Goal: Information Seeking & Learning: Learn about a topic

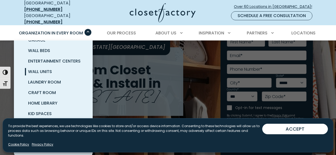
scroll to position [59, 0]
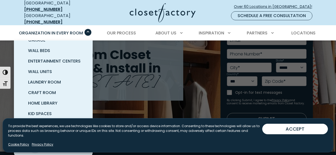
click at [34, 143] on span "Mudrooms" at bounding box center [40, 145] width 25 height 6
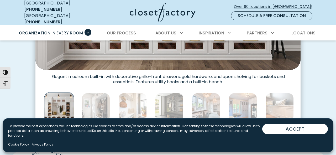
scroll to position [275, 0]
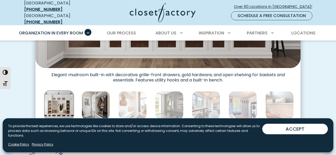
click at [93, 107] on img "Thumbnail Gallery" at bounding box center [96, 105] width 28 height 28
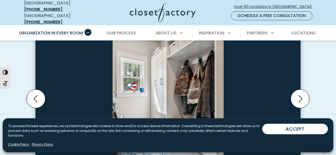
scroll to position [170, 0]
click at [304, 98] on icon "Next slide" at bounding box center [300, 99] width 18 height 18
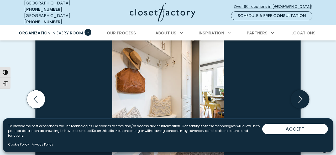
click at [304, 98] on icon "Next slide" at bounding box center [300, 99] width 18 height 18
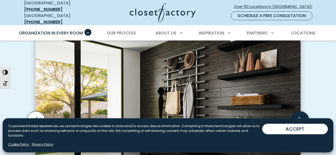
scroll to position [145, 0]
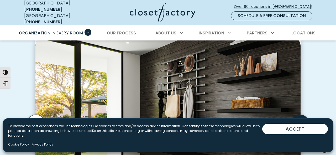
click at [302, 122] on icon "Next slide" at bounding box center [300, 123] width 18 height 18
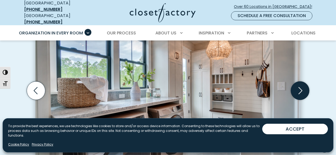
scroll to position [177, 0]
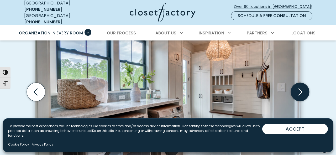
click at [303, 89] on icon "Next slide" at bounding box center [300, 91] width 18 height 18
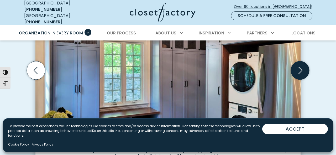
scroll to position [199, 0]
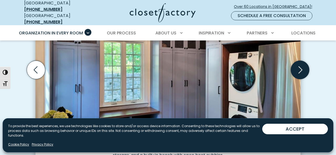
click at [299, 67] on icon "Next slide" at bounding box center [300, 69] width 18 height 18
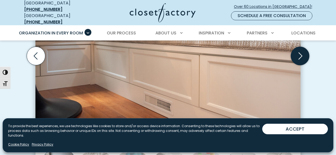
scroll to position [214, 0]
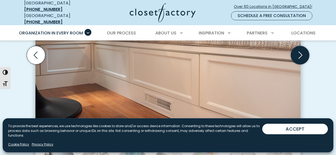
click at [298, 52] on icon "Next slide" at bounding box center [300, 55] width 18 height 18
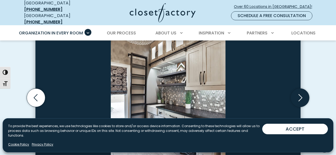
scroll to position [171, 0]
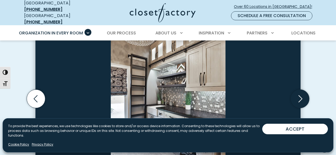
click at [302, 97] on icon "Next slide" at bounding box center [300, 98] width 18 height 18
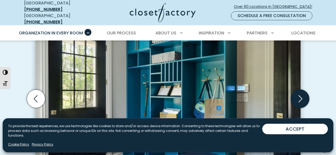
click at [302, 97] on icon "Next slide" at bounding box center [300, 98] width 18 height 18
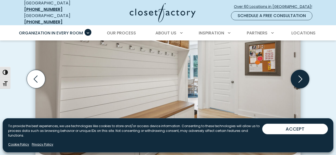
scroll to position [191, 0]
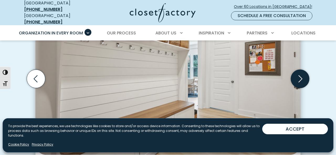
click at [300, 75] on icon "Next slide" at bounding box center [300, 78] width 18 height 18
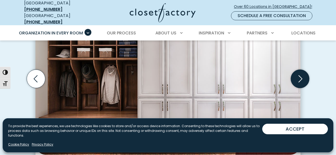
click at [300, 75] on icon "Next slide" at bounding box center [300, 78] width 18 height 18
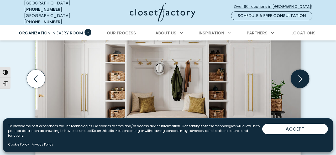
click at [300, 75] on icon "Next slide" at bounding box center [300, 78] width 18 height 18
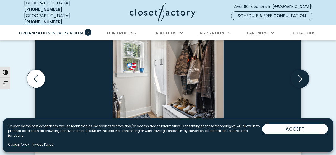
click at [300, 75] on icon "Next slide" at bounding box center [300, 78] width 18 height 18
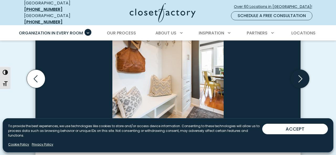
click at [300, 75] on icon "Next slide" at bounding box center [300, 78] width 18 height 18
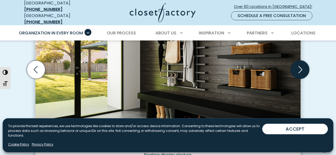
scroll to position [199, 0]
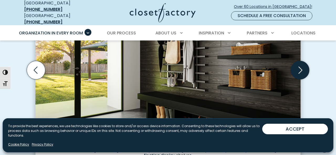
click at [300, 75] on icon "Next slide" at bounding box center [300, 70] width 18 height 18
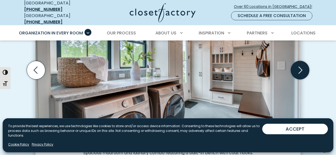
click at [300, 75] on icon "Next slide" at bounding box center [300, 70] width 18 height 18
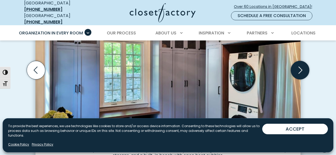
click at [300, 75] on icon "Next slide" at bounding box center [300, 70] width 18 height 18
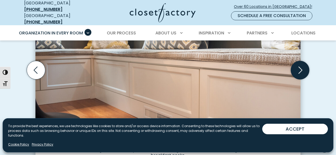
click at [300, 75] on icon "Next slide" at bounding box center [300, 70] width 18 height 18
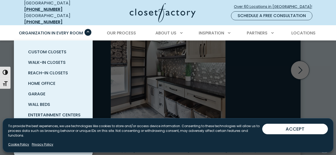
click at [49, 133] on span "Laundry Room" at bounding box center [44, 136] width 33 height 6
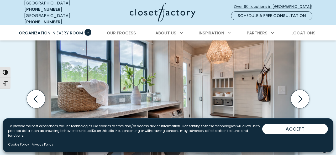
scroll to position [170, 0]
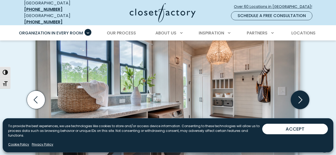
click at [302, 96] on icon "Next slide" at bounding box center [300, 99] width 18 height 18
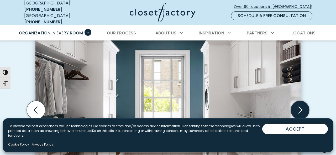
scroll to position [159, 0]
click at [301, 107] on icon "Next slide" at bounding box center [300, 110] width 4 height 7
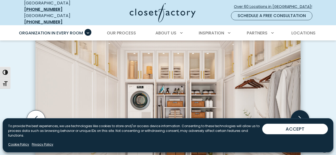
scroll to position [149, 0]
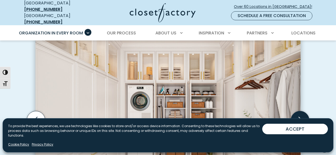
click at [301, 113] on icon "Next slide" at bounding box center [300, 120] width 18 height 18
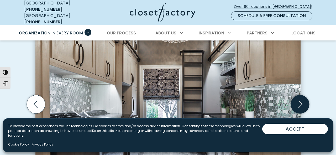
scroll to position [165, 0]
click at [299, 96] on icon "Next slide" at bounding box center [300, 103] width 18 height 18
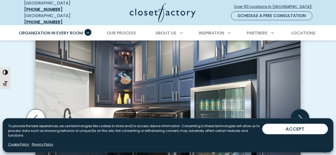
scroll to position [151, 0]
click at [300, 117] on icon "Next slide" at bounding box center [300, 118] width 18 height 18
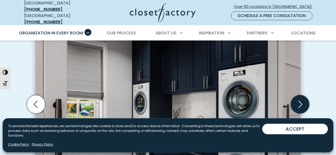
scroll to position [164, 0]
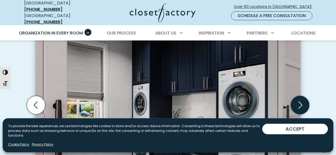
click at [303, 108] on icon "Next slide" at bounding box center [300, 105] width 18 height 18
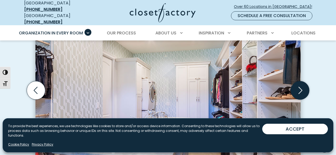
scroll to position [178, 0]
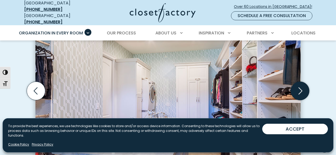
click at [299, 88] on icon "Next slide" at bounding box center [300, 90] width 18 height 18
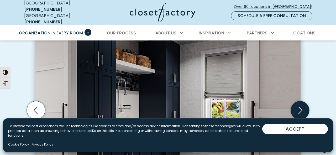
scroll to position [159, 0]
click at [304, 113] on icon "Next slide" at bounding box center [300, 110] width 18 height 18
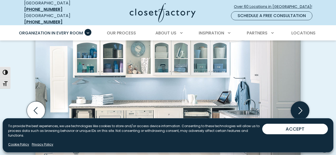
click at [304, 113] on icon "Next slide" at bounding box center [300, 110] width 18 height 18
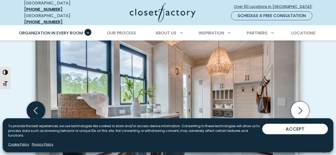
click at [39, 107] on icon "Previous slide" at bounding box center [36, 110] width 18 height 18
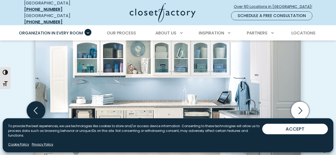
click at [39, 107] on icon "Previous slide" at bounding box center [36, 110] width 18 height 18
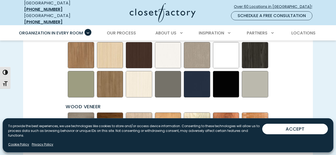
scroll to position [748, 0]
